Goal: Browse casually: Explore the website without a specific task or goal

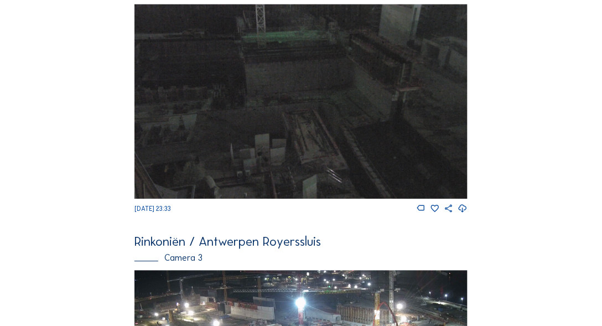
scroll to position [814, 0]
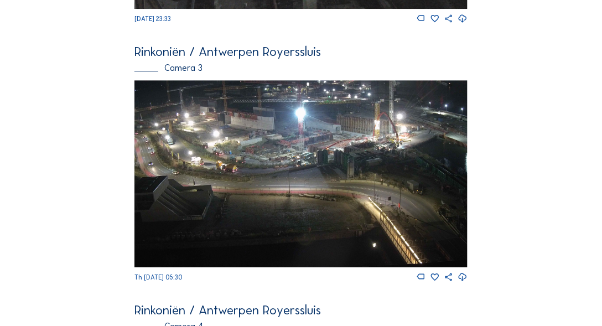
click at [308, 156] on img at bounding box center [300, 173] width 333 height 187
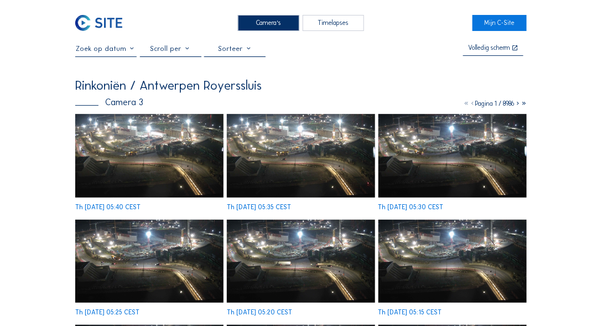
click at [137, 182] on img at bounding box center [149, 156] width 148 height 84
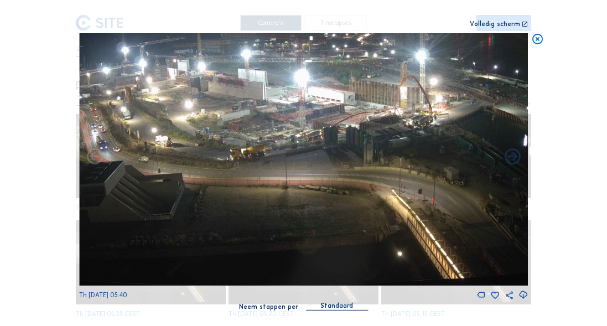
click at [538, 37] on icon at bounding box center [537, 39] width 13 height 13
